Goal: Information Seeking & Learning: Learn about a topic

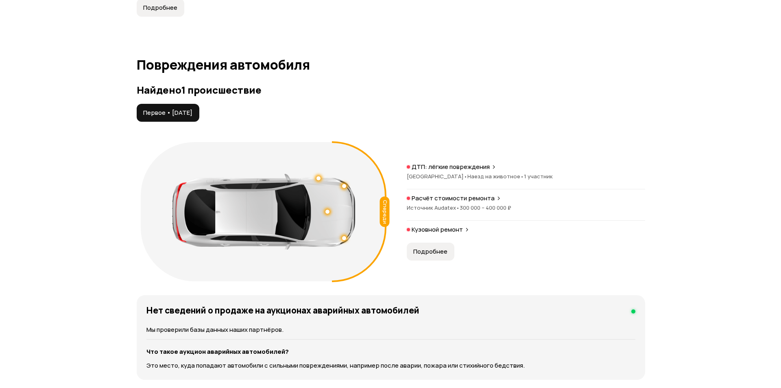
scroll to position [813, 0]
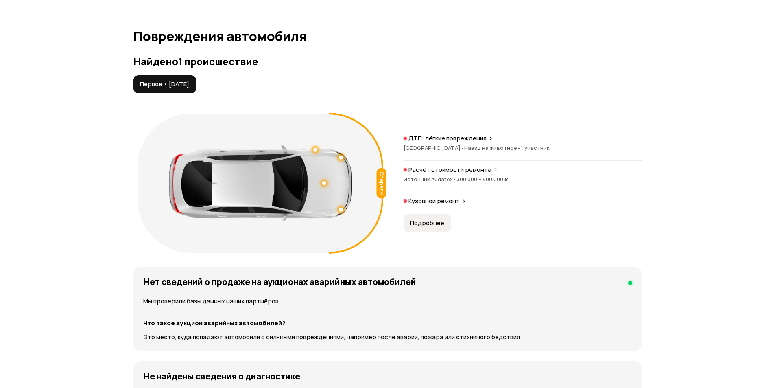
click at [426, 220] on span "Подробнее" at bounding box center [427, 223] width 34 height 8
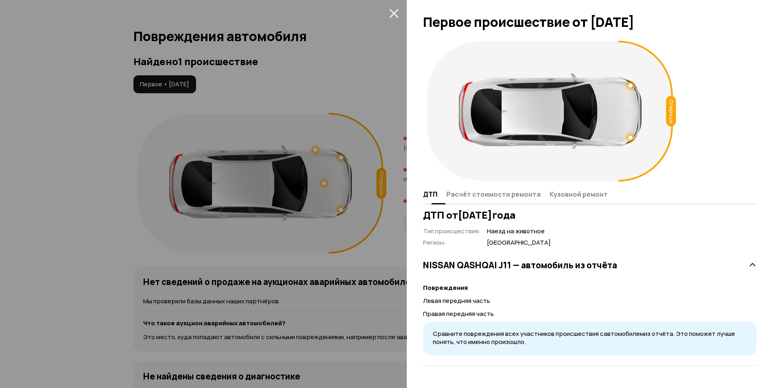
click at [489, 187] on button "Расчёт стоимости ремонта" at bounding box center [495, 194] width 103 height 16
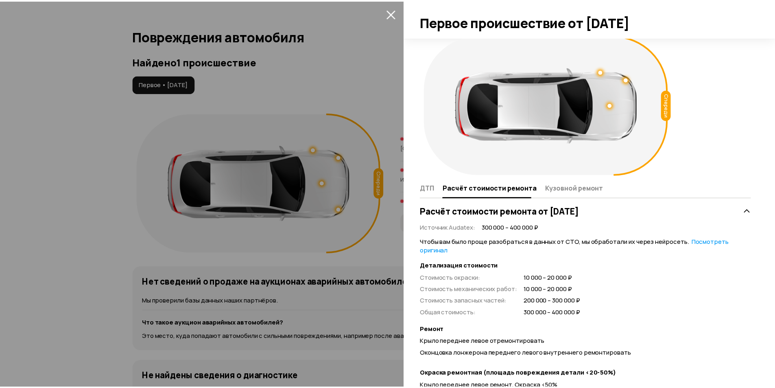
scroll to position [0, 0]
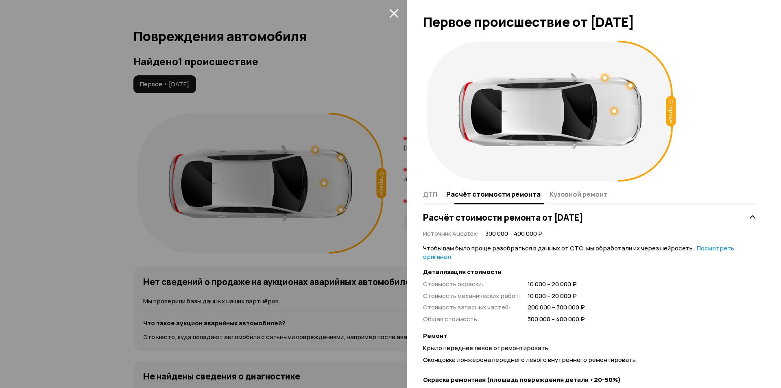
click at [566, 187] on button "Кузовной ремонт" at bounding box center [577, 194] width 61 height 16
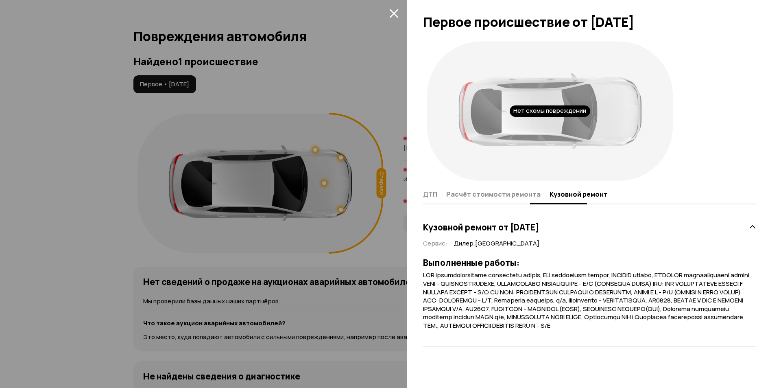
click at [438, 193] on button "ДТП" at bounding box center [433, 194] width 21 height 16
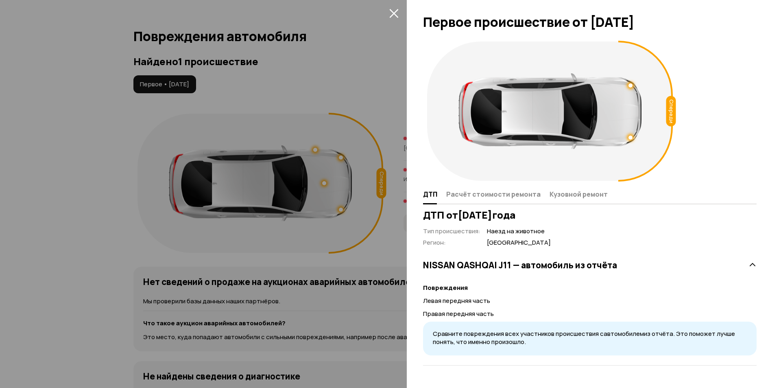
click at [385, 12] on div at bounding box center [390, 194] width 781 height 388
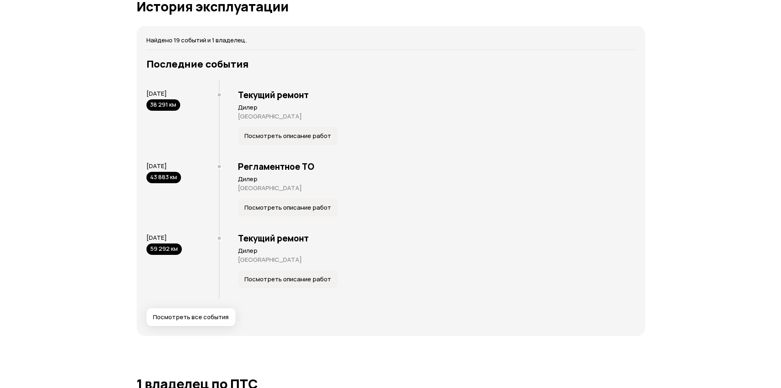
scroll to position [1545, 0]
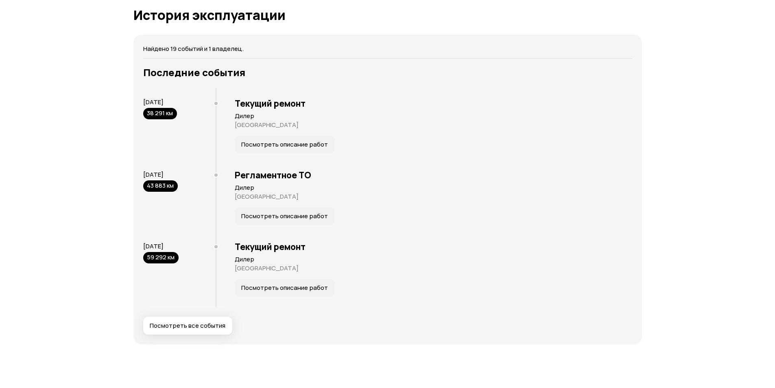
click at [201, 328] on span "Посмотреть все события" at bounding box center [188, 325] width 76 height 8
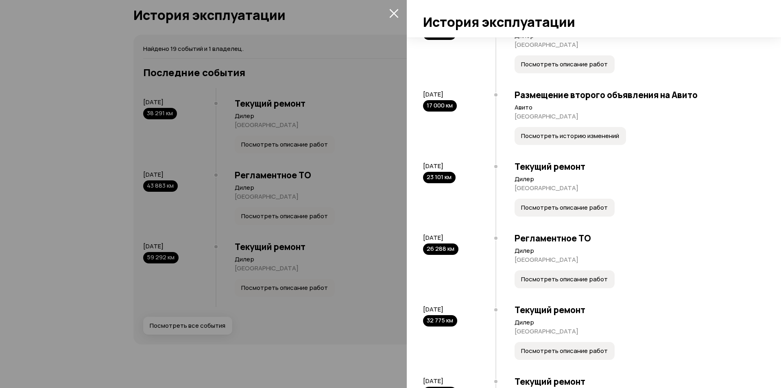
scroll to position [813, 0]
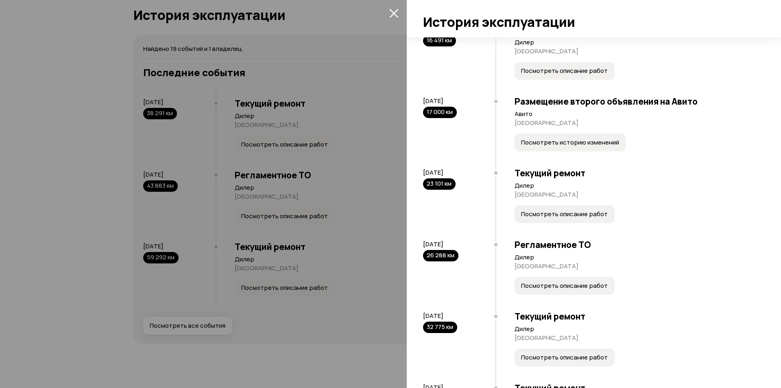
click at [584, 142] on span "Посмотреть историю изменений" at bounding box center [570, 142] width 98 height 8
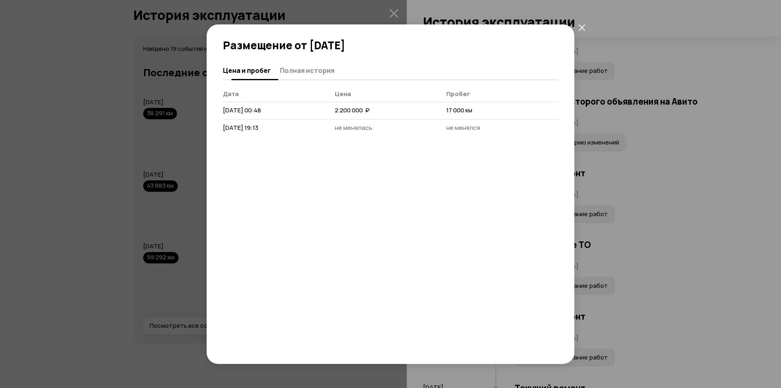
drag, startPoint x: 280, startPoint y: 65, endPoint x: 284, endPoint y: 67, distance: 4.6
click at [280, 66] on button "Полная история" at bounding box center [305, 70] width 57 height 16
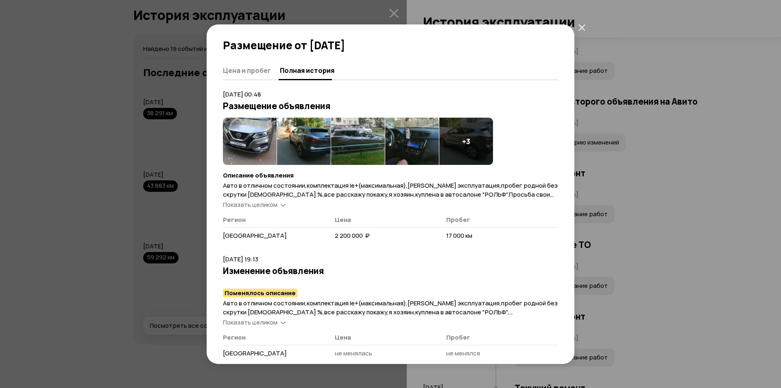
click at [273, 204] on span "Показать целиком" at bounding box center [250, 204] width 54 height 9
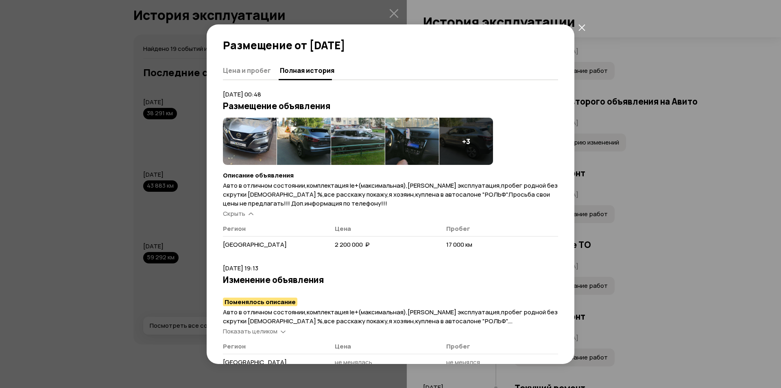
scroll to position [8, 0]
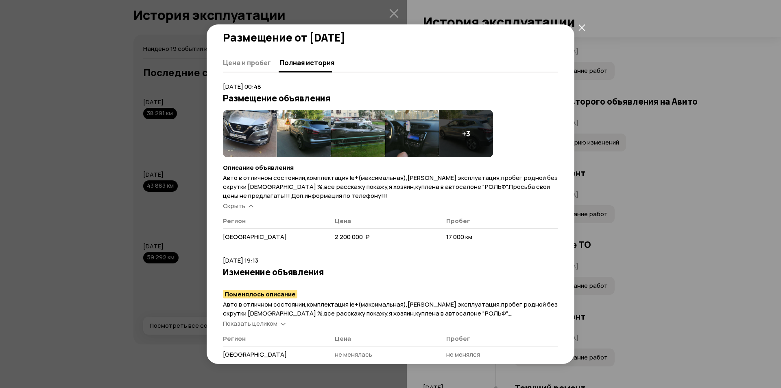
click at [580, 28] on icon "закрыть" at bounding box center [581, 27] width 7 height 7
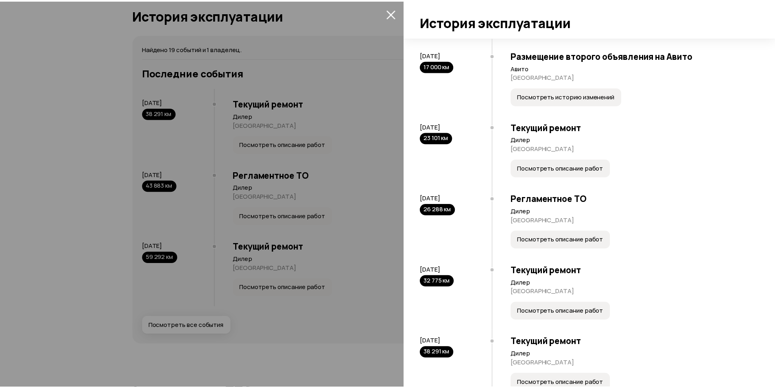
scroll to position [1033, 0]
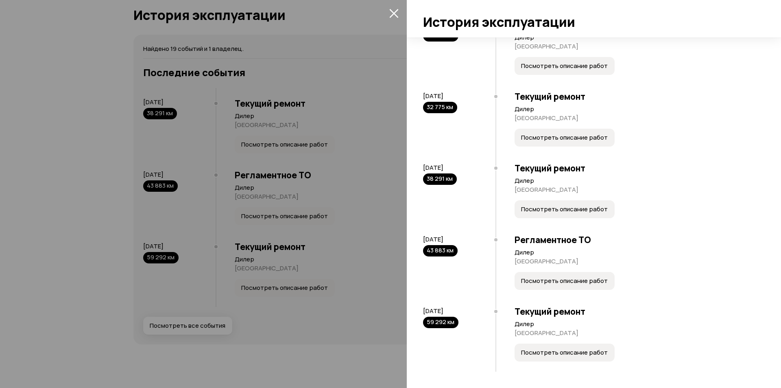
click at [393, 13] on icon "закрыть" at bounding box center [393, 13] width 9 height 9
